Goal: Communication & Community: Answer question/provide support

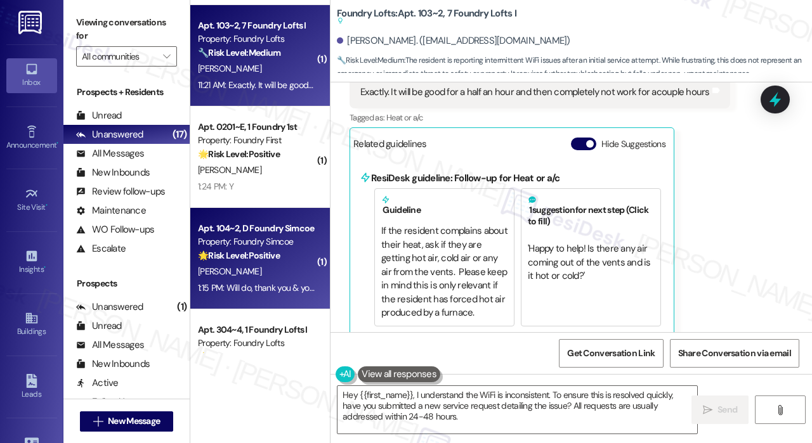
scroll to position [888, 0]
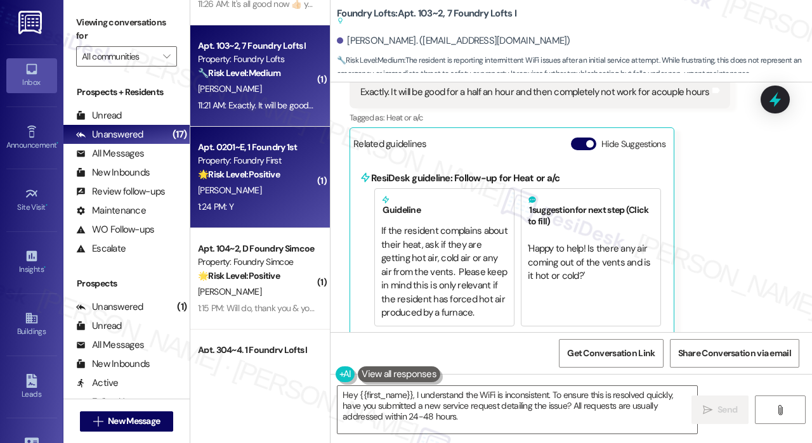
click at [287, 195] on div "[PERSON_NAME]" at bounding box center [257, 191] width 120 height 16
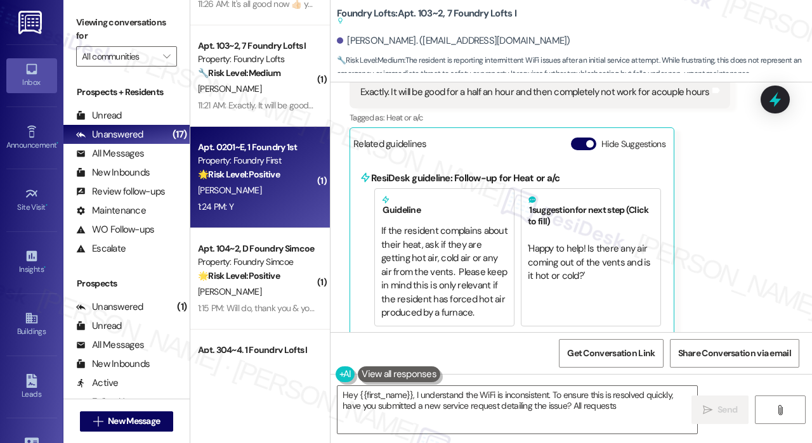
type textarea "Hey {{first_name}}, I understand the WiFi is inconsistent. To ensure this is re…"
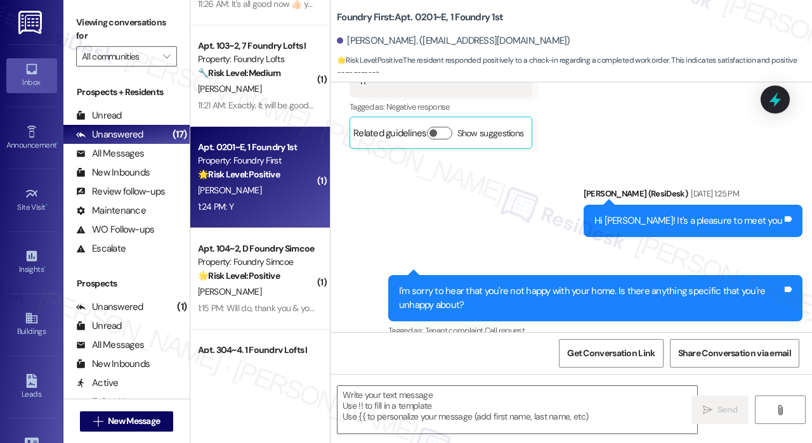
type textarea "Fetching suggested responses. Please feel free to read through the conversation…"
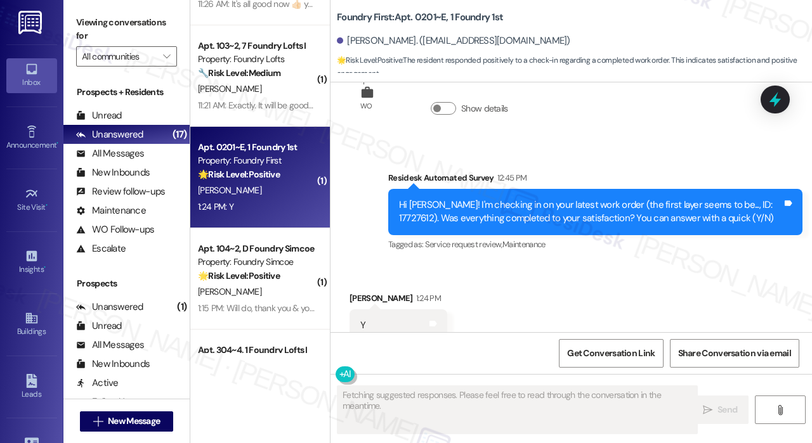
scroll to position [2318, 0]
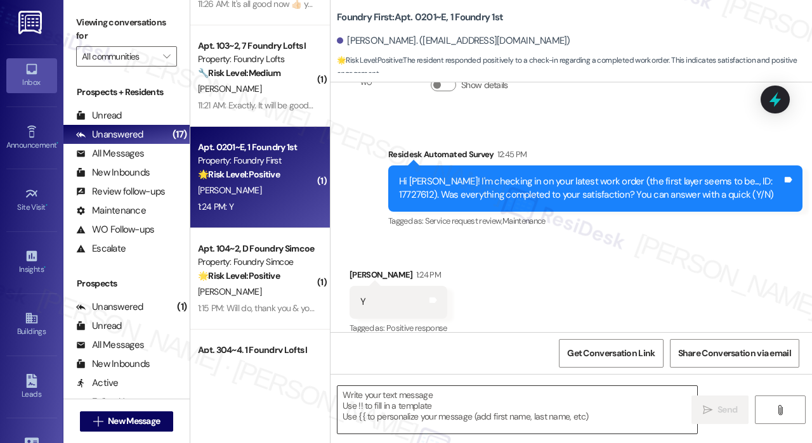
click at [423, 400] on textarea at bounding box center [518, 410] width 360 height 48
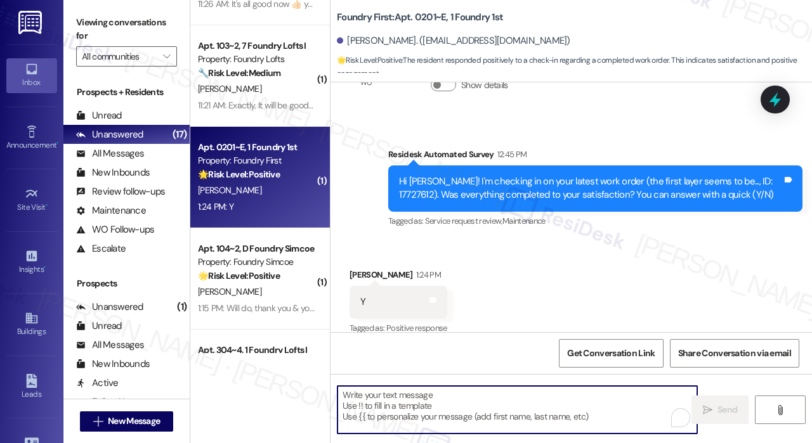
paste textarea "That’s wonderful to hear! We’re so glad that you’re satisfied with the recent w…"
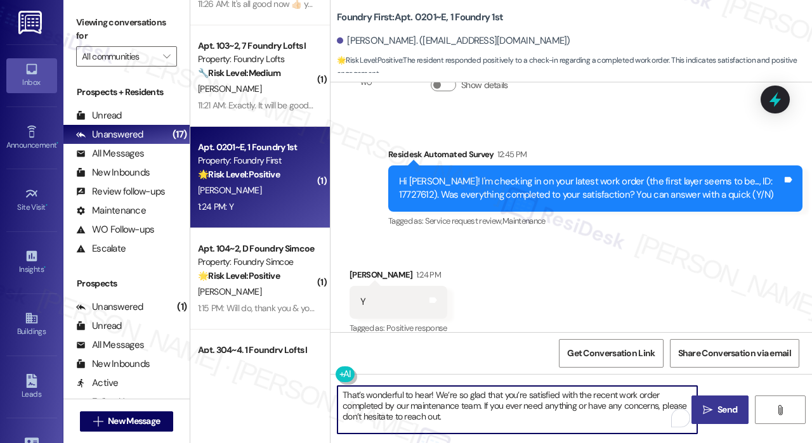
type textarea "That’s wonderful to hear! We’re so glad that you’re satisfied with the recent w…"
click at [731, 411] on span "Send" at bounding box center [728, 410] width 20 height 13
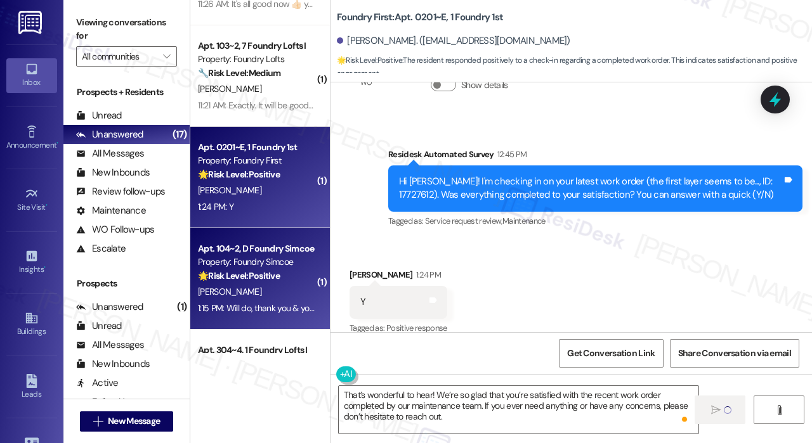
scroll to position [952, 0]
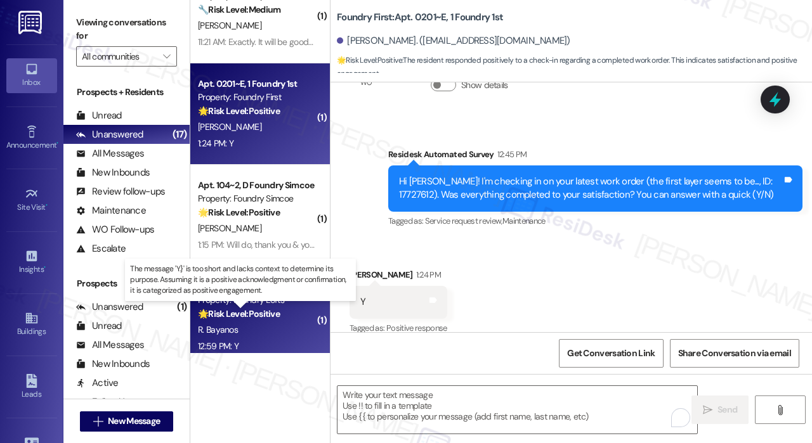
click at [280, 310] on strong "🌟 Risk Level: Positive" at bounding box center [239, 313] width 82 height 11
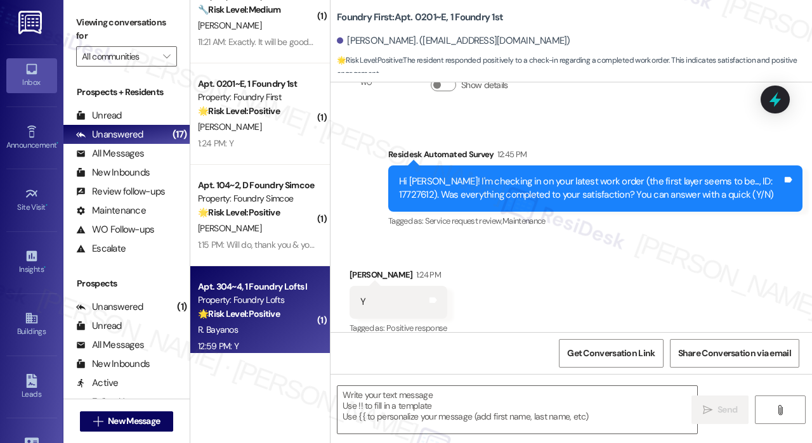
type textarea "Fetching suggested responses. Please feel free to read through the conversation…"
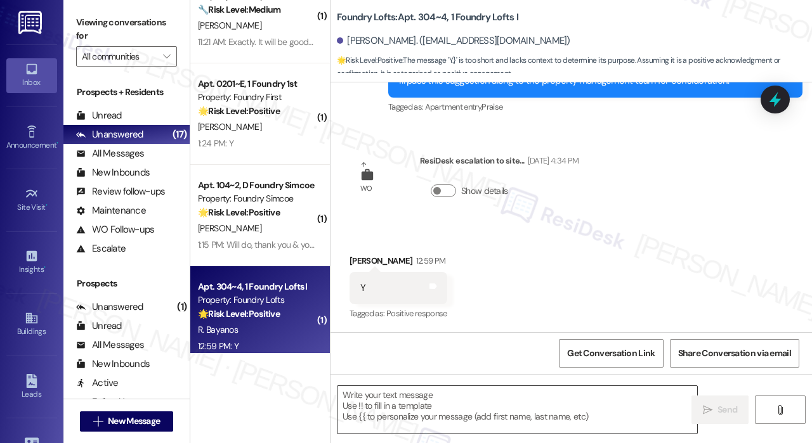
scroll to position [462, 0]
click at [460, 416] on textarea at bounding box center [518, 410] width 360 height 48
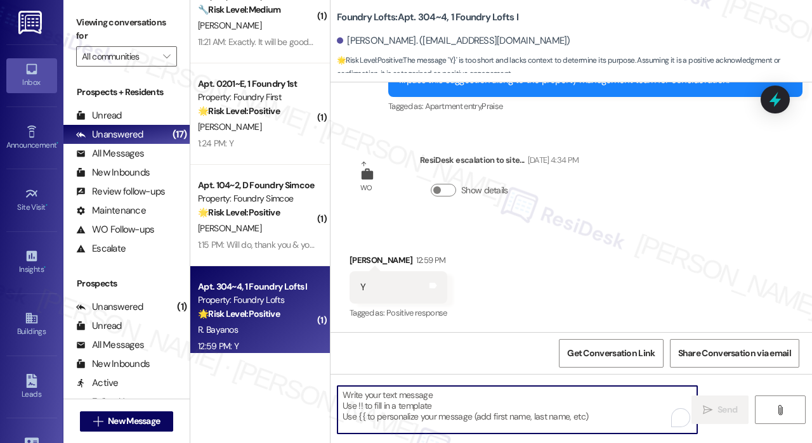
paste textarea "That’s wonderful to hear! We’re so glad that you’re satisfied with the recent w…"
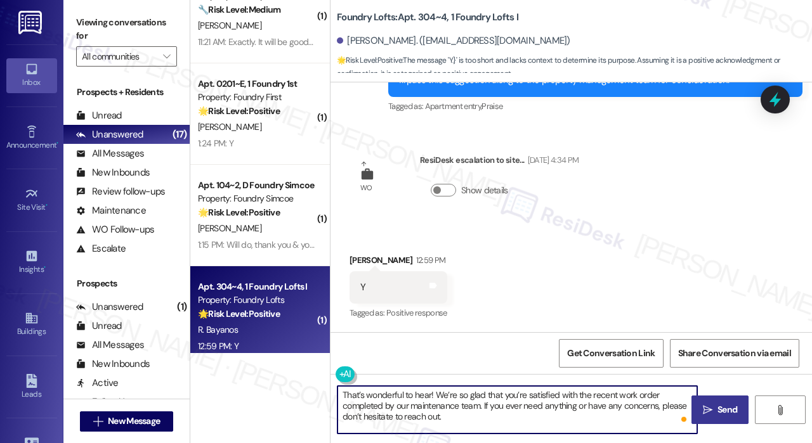
type textarea "That’s wonderful to hear! We’re so glad that you’re satisfied with the recent w…"
click at [711, 410] on icon "" at bounding box center [708, 410] width 10 height 10
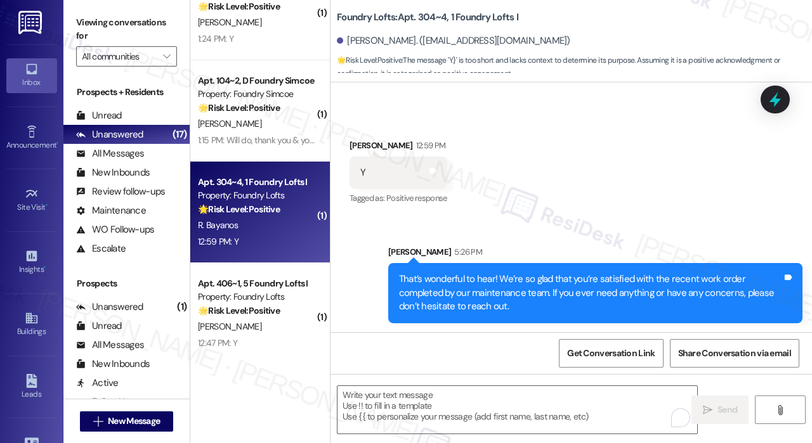
scroll to position [1079, 0]
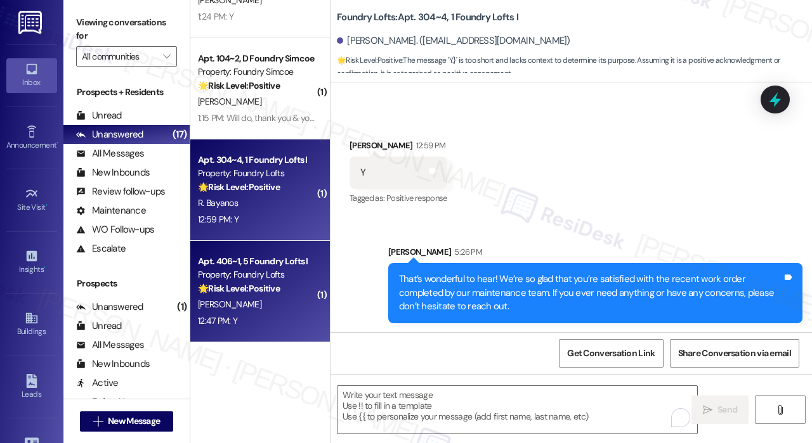
click at [270, 304] on div "[PERSON_NAME]" at bounding box center [257, 305] width 120 height 16
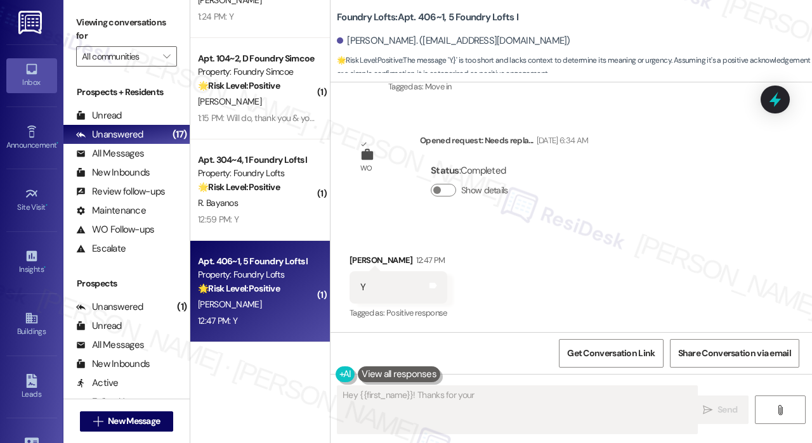
scroll to position [221, 0]
type textarea "Hey {{first_name}}! Thanks for your message. I'll be happy to pass along your f…"
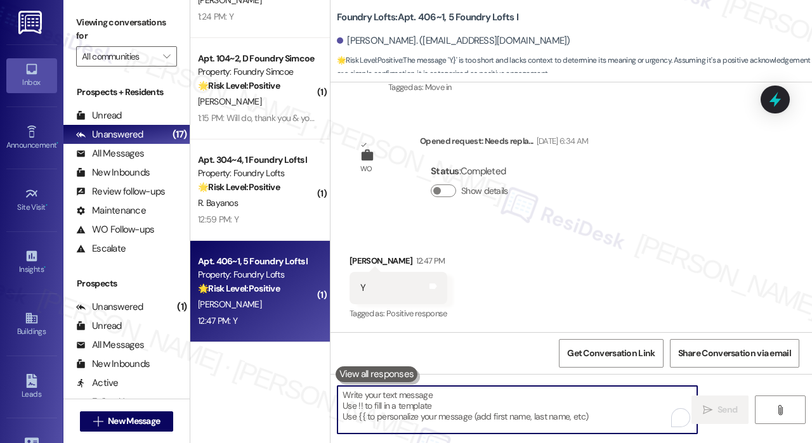
click at [476, 413] on textarea "To enrich screen reader interactions, please activate Accessibility in Grammarl…" at bounding box center [518, 410] width 360 height 48
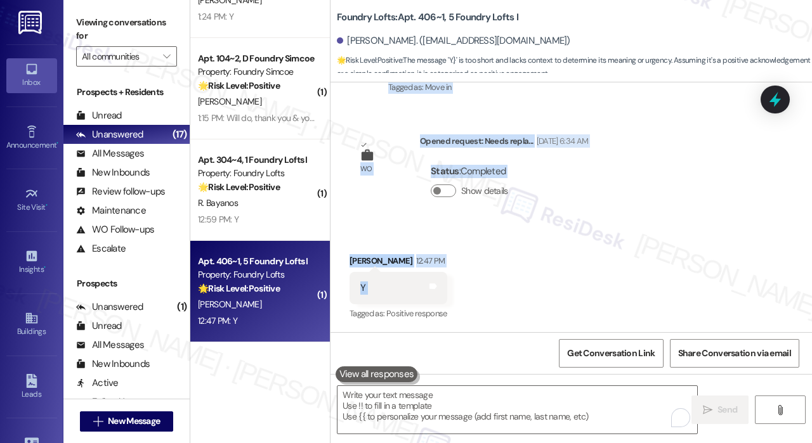
drag, startPoint x: 398, startPoint y: 223, endPoint x: 695, endPoint y: 296, distance: 305.9
click at [695, 296] on div "WO Lease started Aug 31, 2025 at 8:00 PM Show details Survey, sent via SMS Resi…" at bounding box center [572, 207] width 482 height 250
copy div "Hi Soren! We're so glad you chose Foundry Lofts! We would love to improve your …"
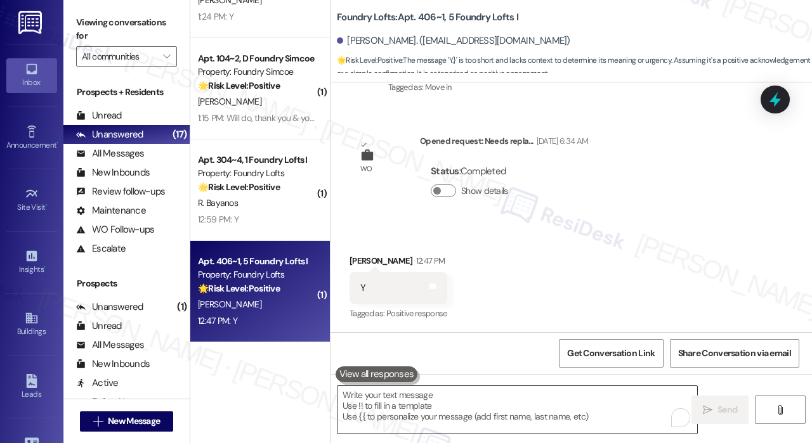
click at [376, 394] on textarea "To enrich screen reader interactions, please activate Accessibility in Grammarl…" at bounding box center [518, 410] width 360 height 48
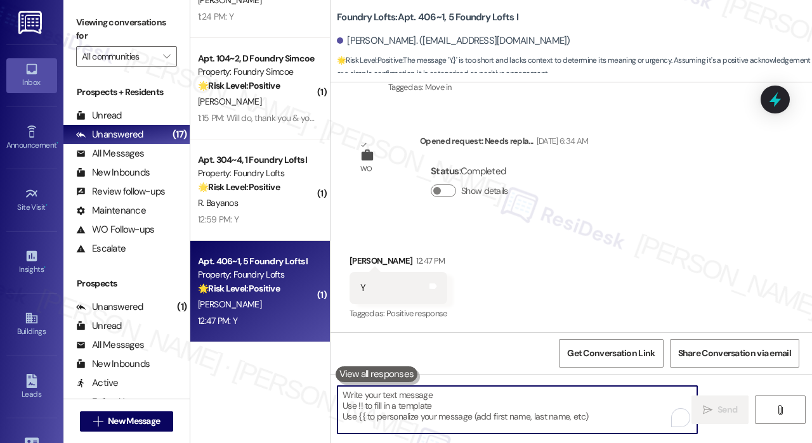
paste textarea "Thank you, Soren, for confirming everything was completed. Just to clarify, whe…"
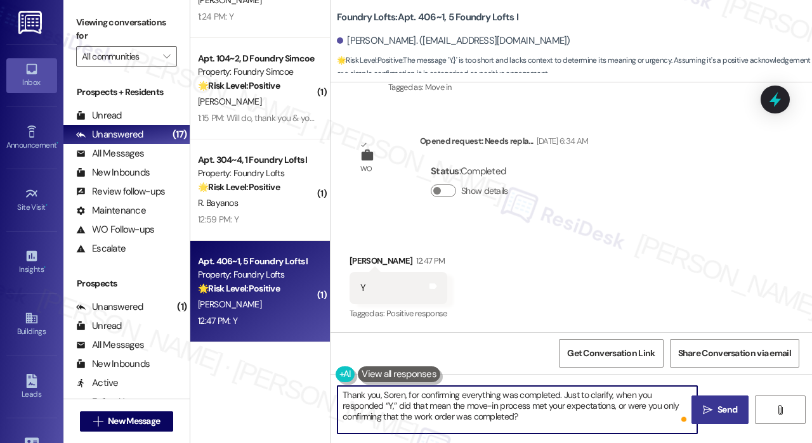
click at [712, 405] on icon "" at bounding box center [708, 410] width 10 height 10
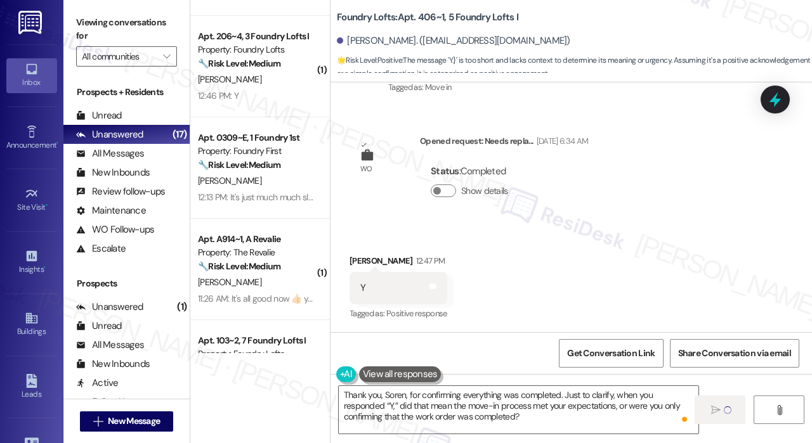
scroll to position [571, 0]
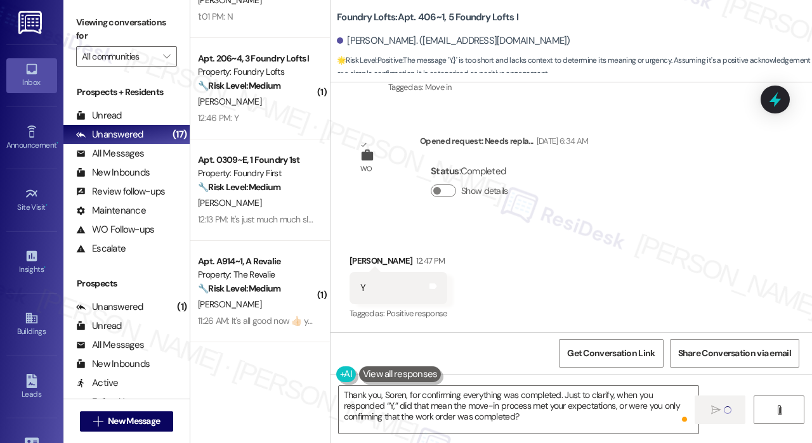
type textarea "Fetching suggested responses. Please feel free to read through the conversation…"
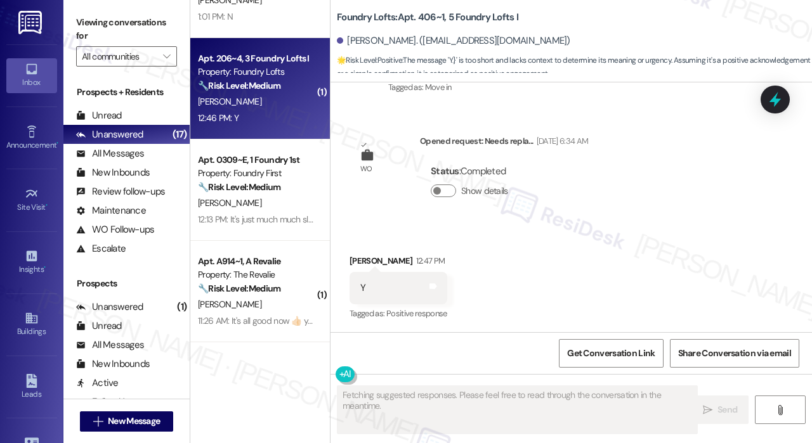
click at [253, 96] on div "[PERSON_NAME]" at bounding box center [257, 102] width 120 height 16
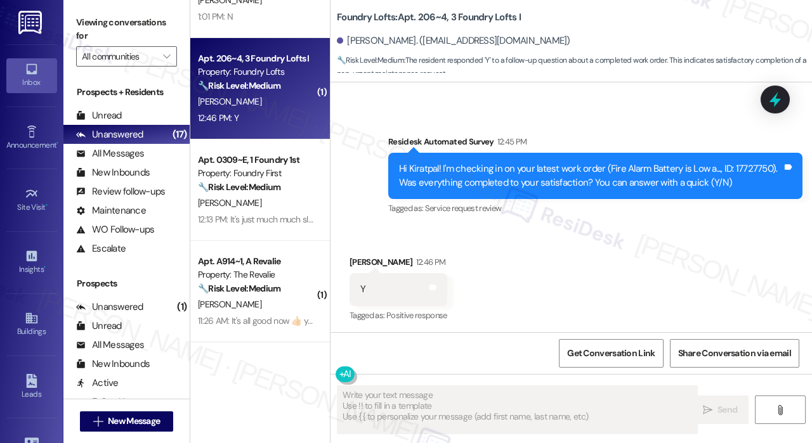
scroll to position [317, 0]
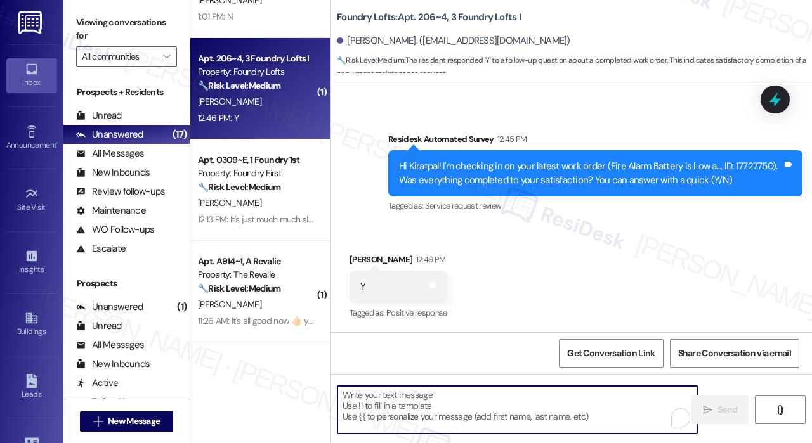
click at [452, 395] on textarea "To enrich screen reader interactions, please activate Accessibility in Grammarl…" at bounding box center [518, 410] width 360 height 48
paste textarea "That’s wonderful to hear! We’re so glad that you’re satisfied with the recent w…"
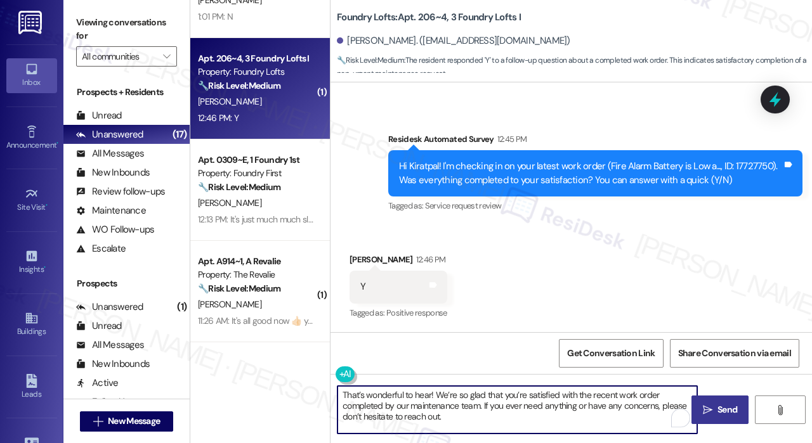
type textarea "That’s wonderful to hear! We’re so glad that you’re satisfied with the recent w…"
click at [718, 402] on button " Send" at bounding box center [720, 410] width 57 height 29
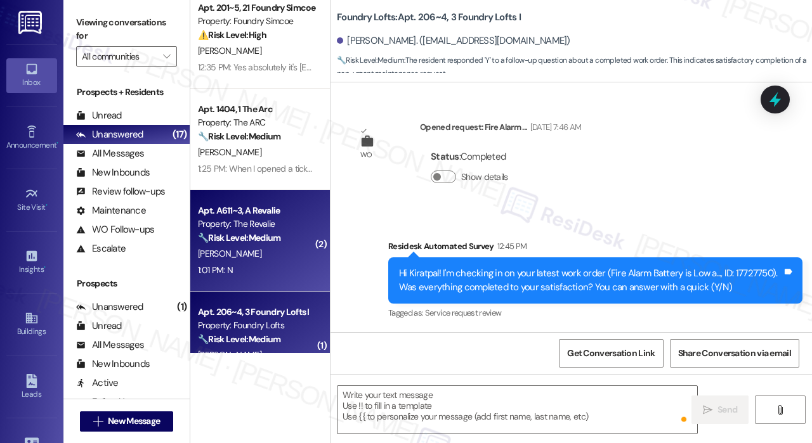
scroll to position [209, 0]
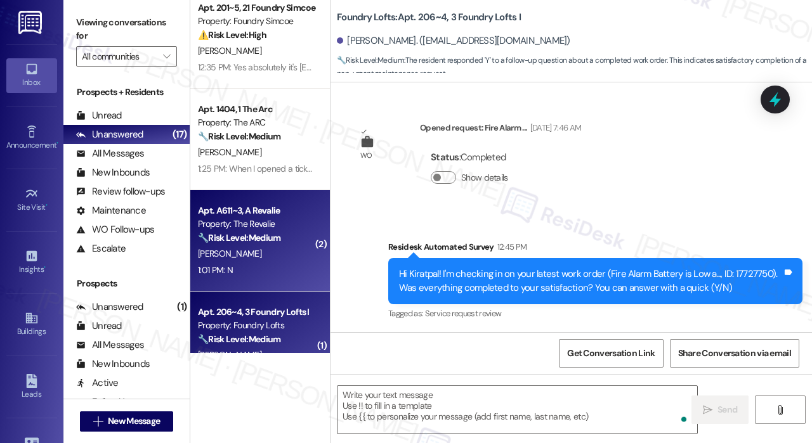
click at [282, 253] on div "[PERSON_NAME]" at bounding box center [257, 254] width 120 height 16
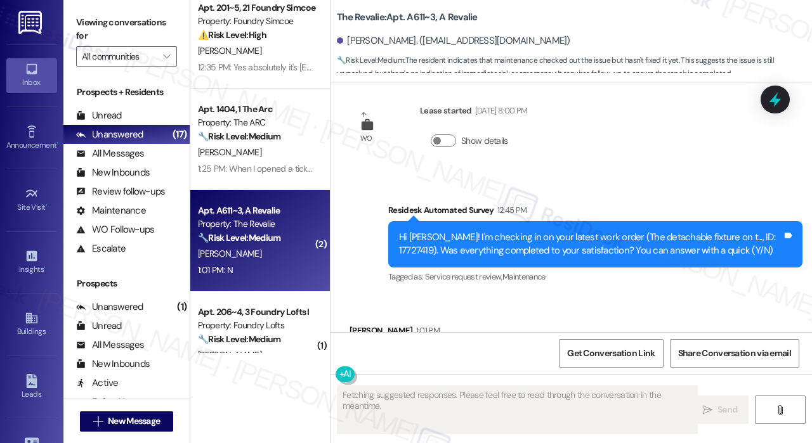
scroll to position [317, 0]
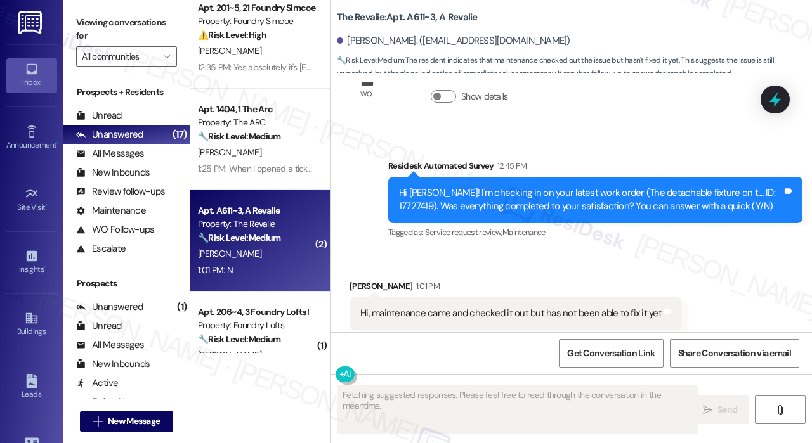
click at [588, 254] on div "Received via SMS Fatima Busari 1:01 PM Hi, maintenance came and checked it out …" at bounding box center [572, 349] width 482 height 197
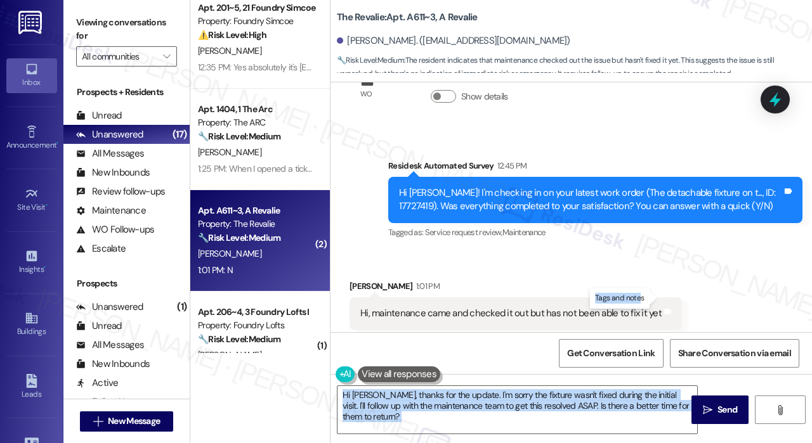
drag, startPoint x: 657, startPoint y: 303, endPoint x: 487, endPoint y: 245, distance: 179.6
click at [487, 251] on div "Received via SMS Fatima Busari 1:01 PM Hi, maintenance came and checked it out …" at bounding box center [572, 349] width 482 height 197
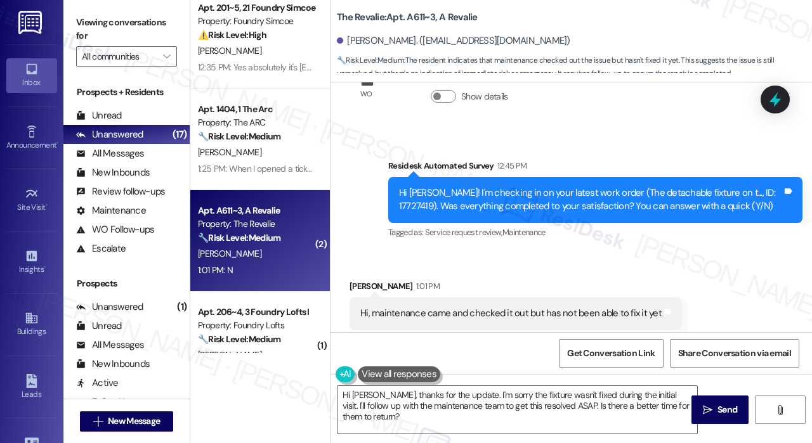
click at [399, 187] on div "Hi Fatima! I'm checking in on your latest work order (The detachable fixture on…" at bounding box center [590, 200] width 383 height 27
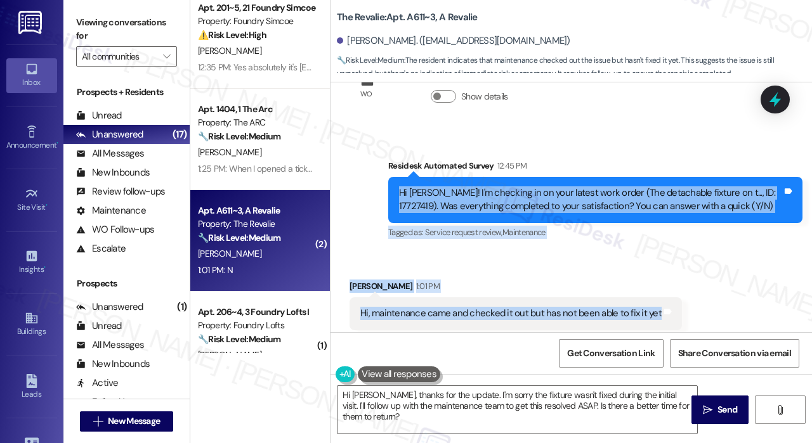
drag, startPoint x: 398, startPoint y: 180, endPoint x: 654, endPoint y: 310, distance: 287.4
click at [654, 310] on div "Survey, sent via SMS Residesk Automated Survey May 28, 2025 at 3:08 PM Hi there…" at bounding box center [572, 207] width 482 height 250
copy div "Hi Fatima! I'm checking in on your latest work order (The detachable fixture on…"
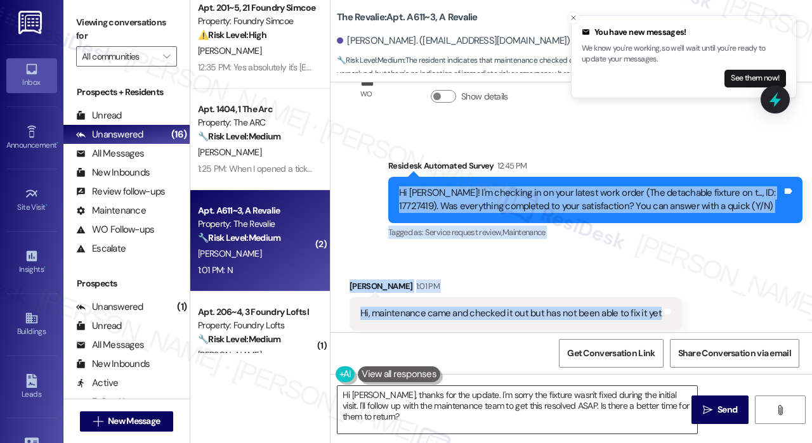
click at [390, 411] on textarea "Hi Fatima, thanks for the update. I'm sorry the fixture wasn't fixed during the…" at bounding box center [518, 410] width 360 height 48
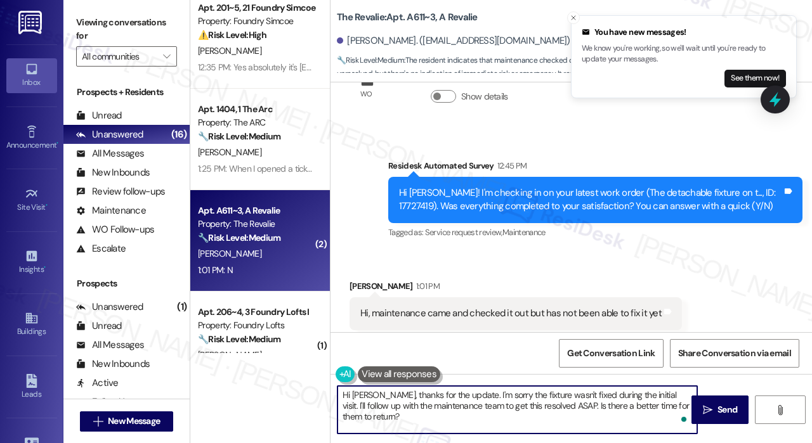
paste textarea "Thank you, Fatima, for letting us know. Since maintenance came by but wasn’t ab…"
type textarea "Thank you, [PERSON_NAME], for letting us know. Since maintenance came by but wa…"
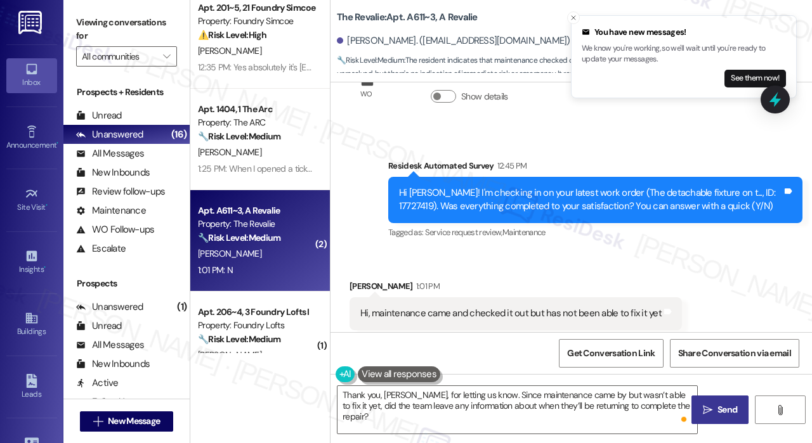
click at [718, 405] on span "Send" at bounding box center [728, 410] width 20 height 13
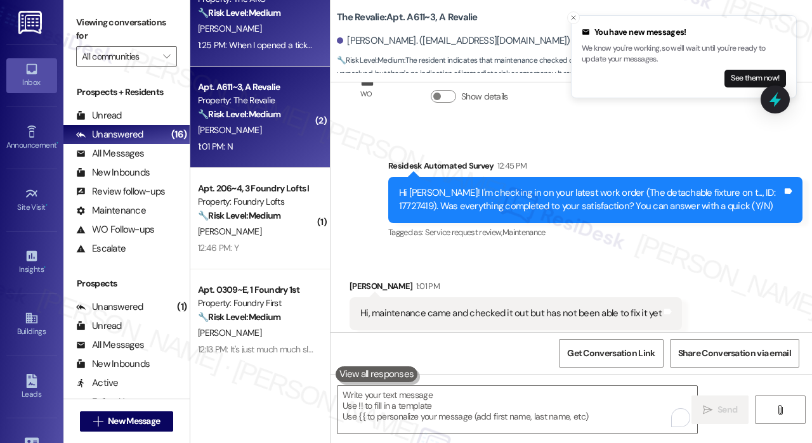
scroll to position [444, 0]
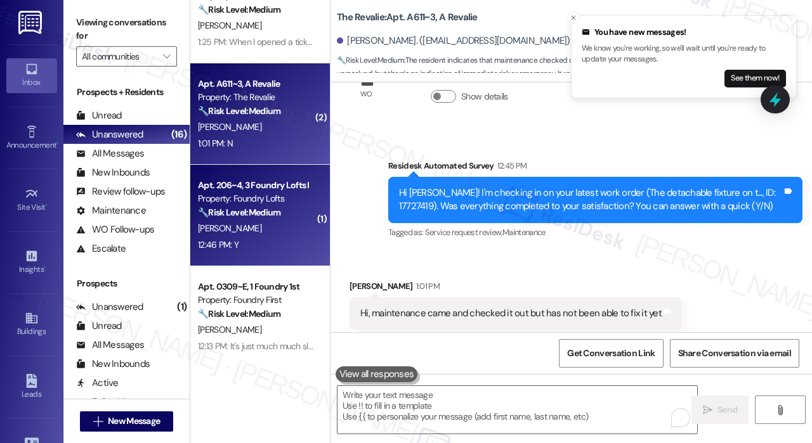
click at [276, 216] on strong "🔧 Risk Level: Medium" at bounding box center [239, 212] width 82 height 11
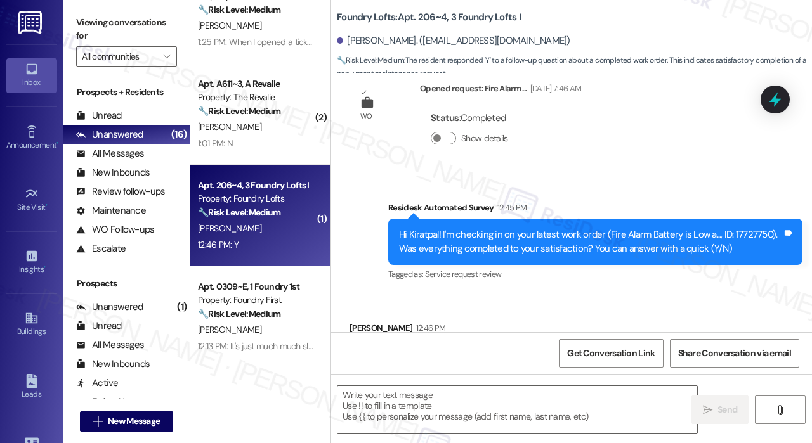
type textarea "Fetching suggested responses. Please feel free to read through the conversation…"
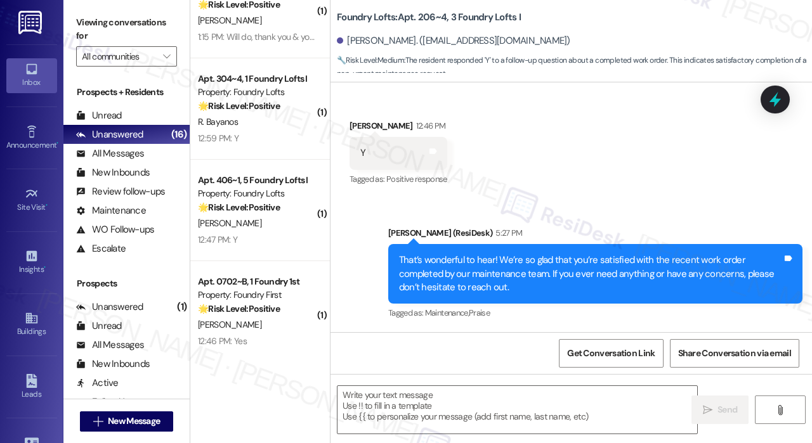
scroll to position [1169, 0]
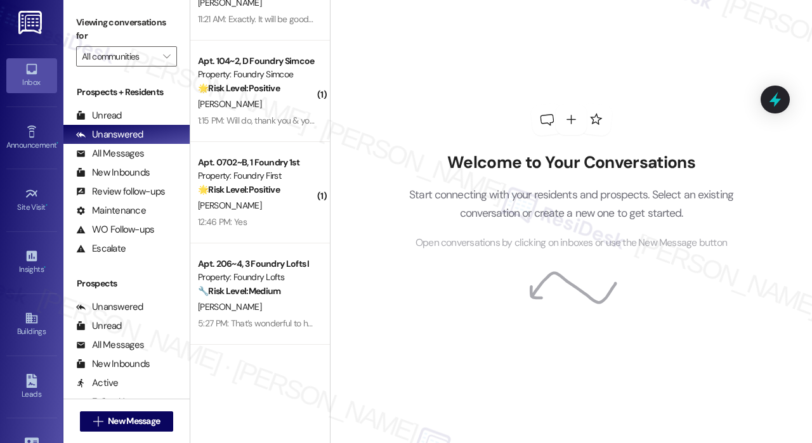
scroll to position [888, 0]
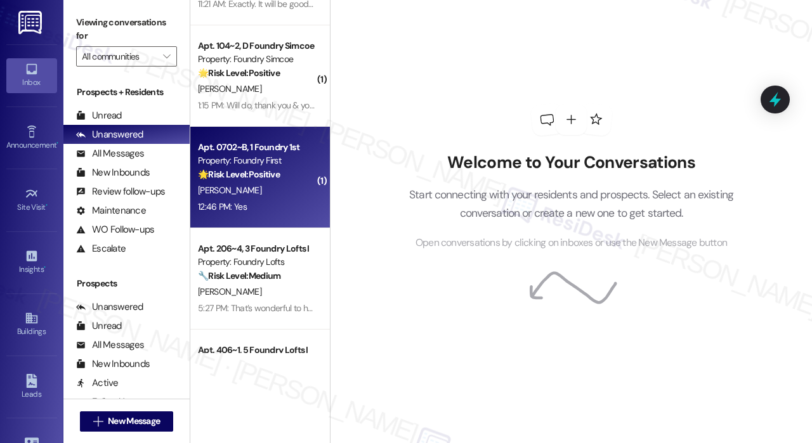
click at [287, 198] on div "[PERSON_NAME]" at bounding box center [257, 191] width 120 height 16
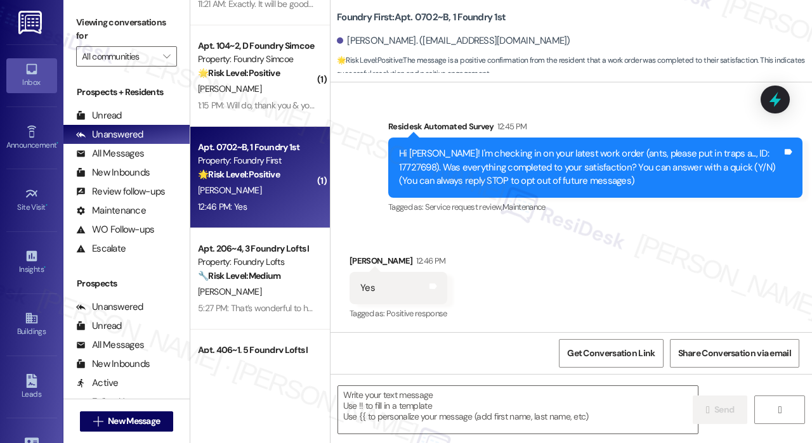
type textarea "Fetching suggested responses. Please feel free to read through the conversation…"
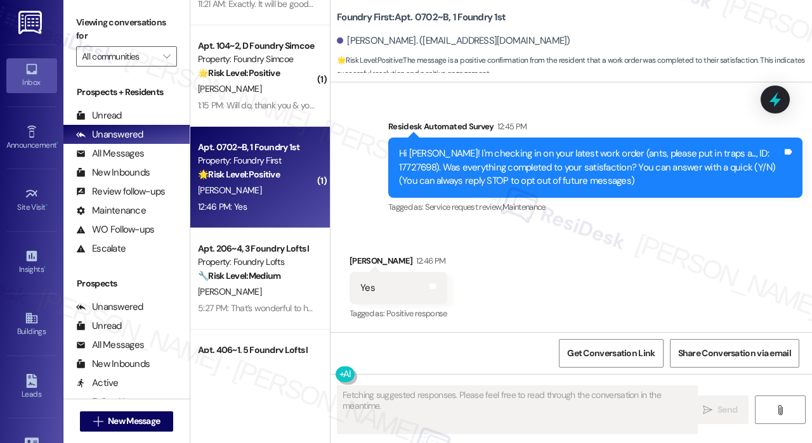
scroll to position [102, 0]
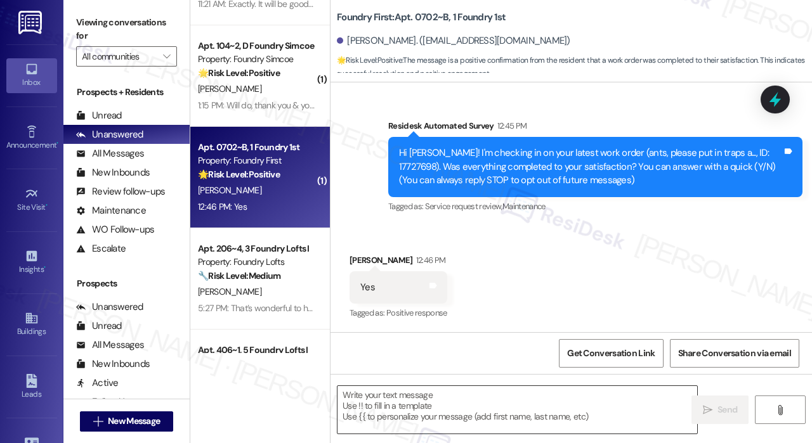
click at [456, 404] on textarea at bounding box center [518, 410] width 360 height 48
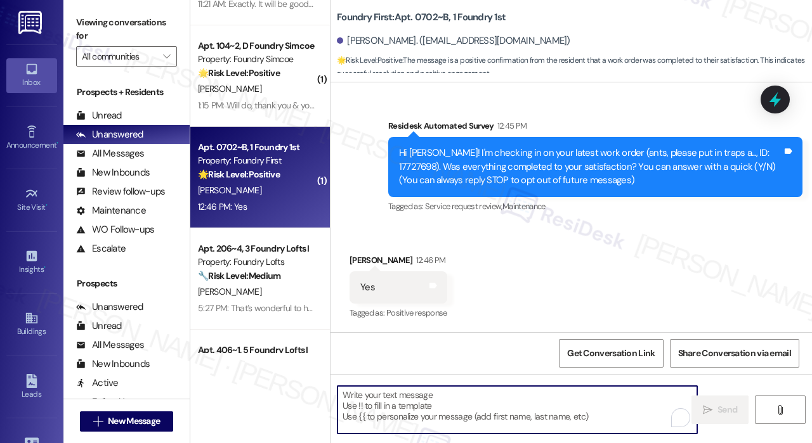
paste textarea "Thank you, [PERSON_NAME], for letting us know. Since maintenance came by but wa…"
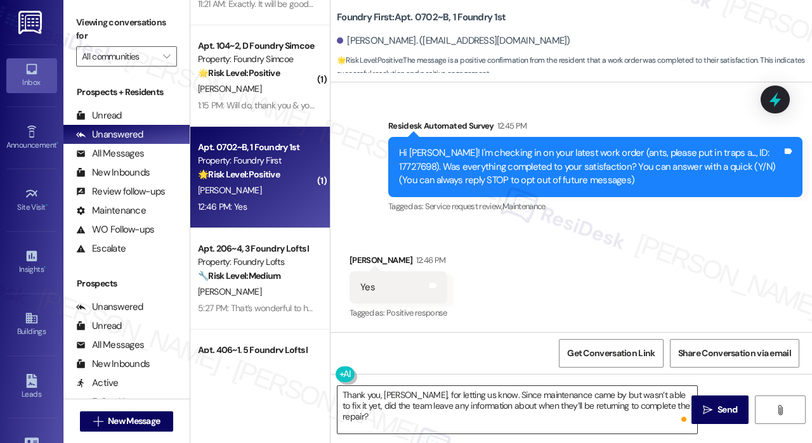
click at [431, 416] on textarea "Thank you, [PERSON_NAME], for letting us know. Since maintenance came by but wa…" at bounding box center [518, 410] width 360 height 48
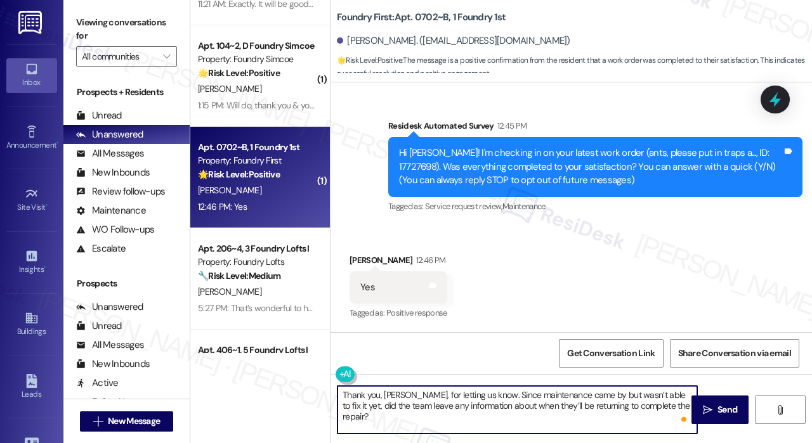
paste textarea "t’s wonderful to hear! We’re so glad that you’re satisfied with the recent work…"
click at [588, 408] on textarea "That’s wonderful to hear! We’re so glad that you’re satisfied with the recent w…" at bounding box center [518, 410] width 360 height 48
type textarea "That’s wonderful to hear! We’re so glad that you’re satisfied with the recent w…"
click at [711, 405] on icon "" at bounding box center [708, 410] width 10 height 10
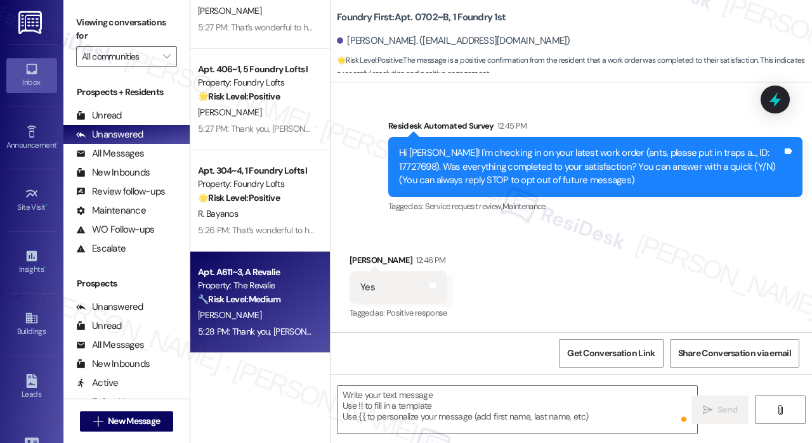
scroll to position [101, 0]
